Goal: Register for event/course

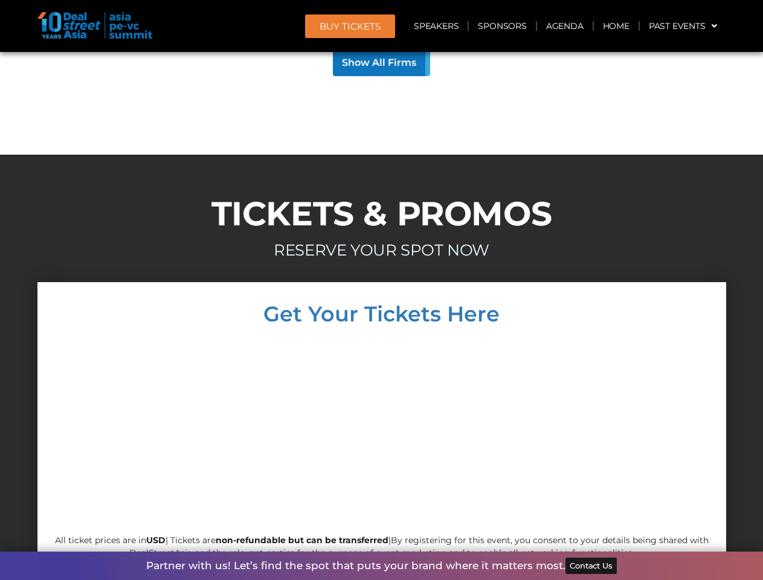
scroll to position [11583, 0]
